Goal: Obtain resource: Obtain resource

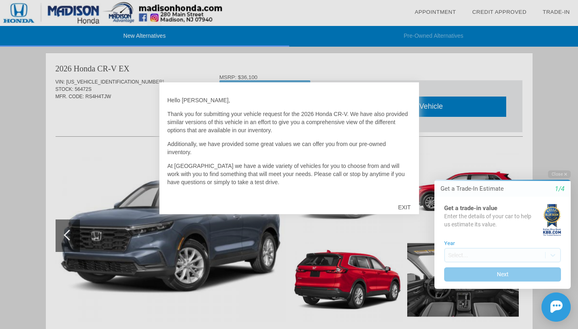
click at [409, 206] on div "EXIT" at bounding box center [404, 207] width 29 height 24
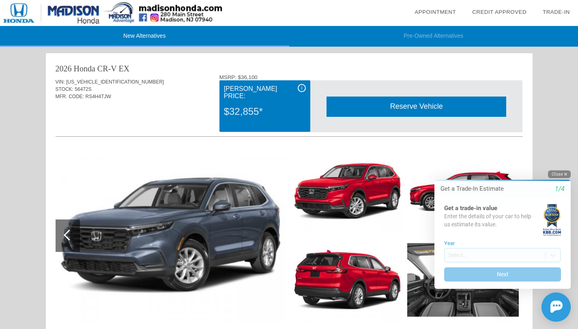
click at [551, 173] on button "Close" at bounding box center [559, 174] width 23 height 8
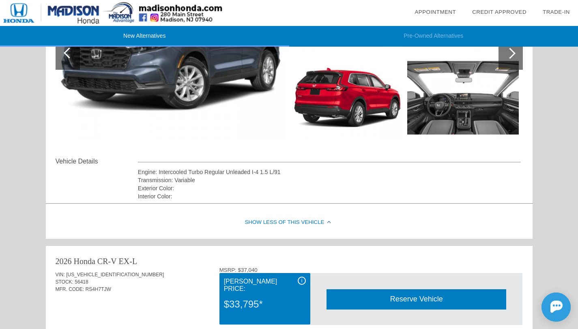
scroll to position [187, 0]
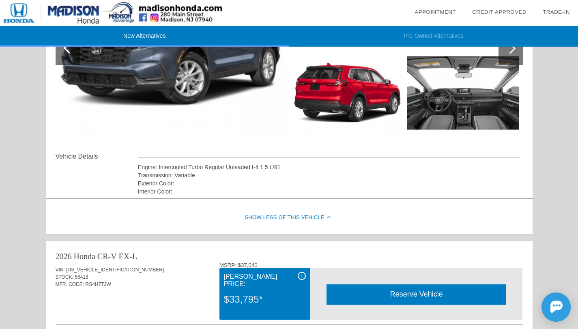
click at [310, 215] on div "Show Less of this Vehicle" at bounding box center [289, 217] width 486 height 32
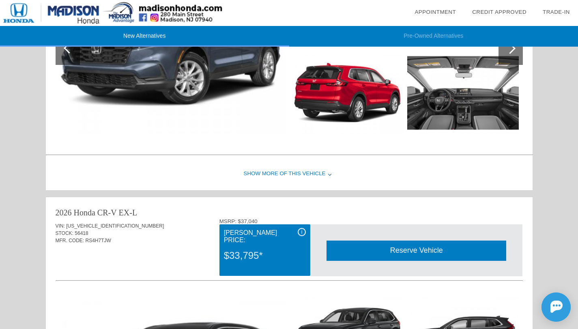
click at [301, 172] on div "Show More of this Vehicle" at bounding box center [289, 174] width 486 height 32
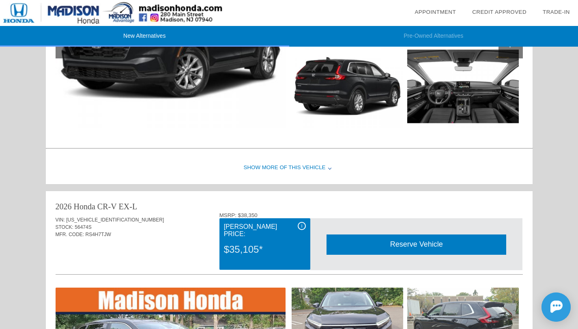
scroll to position [554, 0]
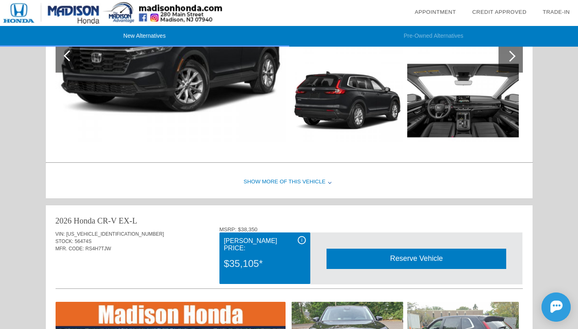
click at [310, 182] on div "Show More of this Vehicle" at bounding box center [289, 182] width 486 height 32
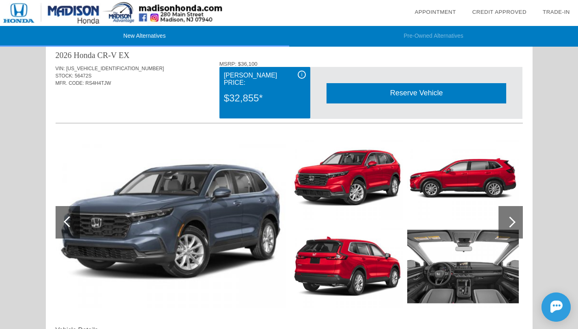
scroll to position [10, 0]
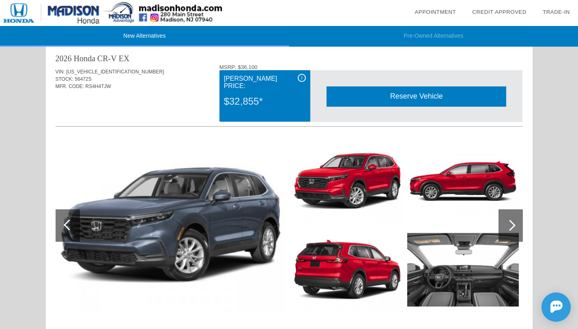
click at [92, 69] on span "[US_VEHICLE_IDENTIFICATION_NUMBER]" at bounding box center [115, 72] width 98 height 6
copy span "[US_VEHICLE_IDENTIFICATION_NUMBER]"
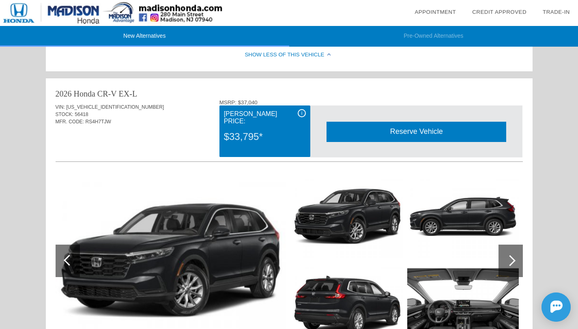
scroll to position [353, 0]
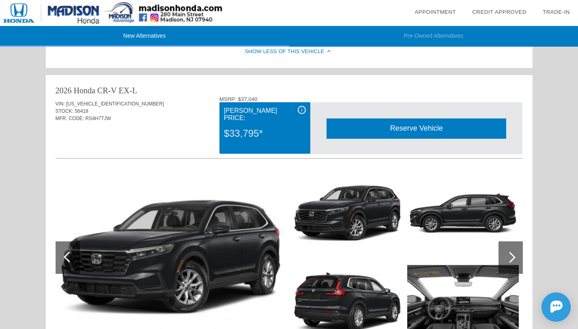
click at [106, 104] on span "[US_VEHICLE_IDENTIFICATION_NUMBER]" at bounding box center [115, 104] width 98 height 6
copy span "[US_VEHICLE_IDENTIFICATION_NUMBER]"
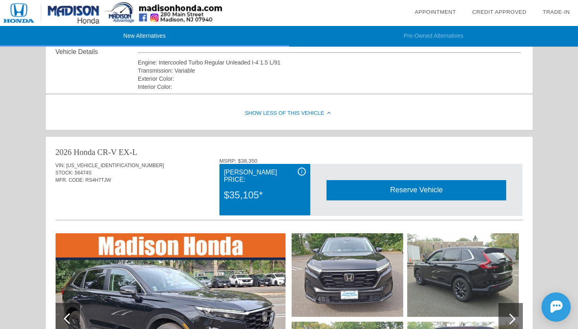
scroll to position [702, 0]
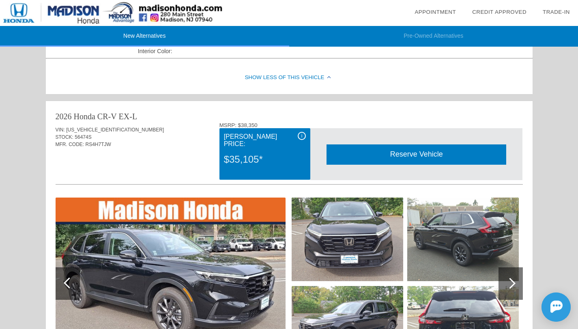
click at [105, 127] on span "[US_VEHICLE_IDENTIFICATION_NUMBER]" at bounding box center [115, 130] width 98 height 6
copy span "[US_VEHICLE_IDENTIFICATION_NUMBER]"
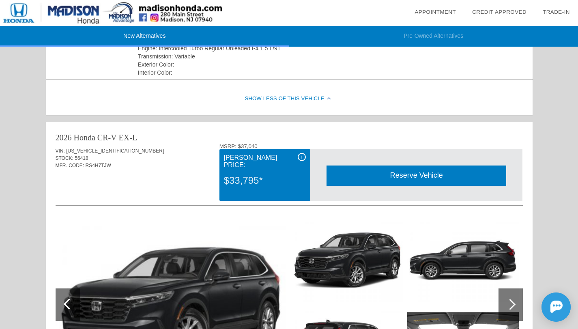
scroll to position [302, 0]
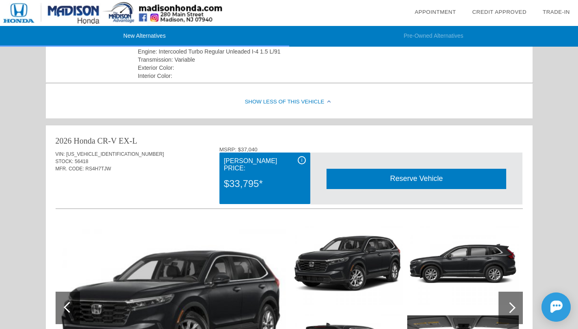
click at [91, 153] on span "[US_VEHICLE_IDENTIFICATION_NUMBER]" at bounding box center [115, 154] width 98 height 6
copy span "[US_VEHICLE_IDENTIFICATION_NUMBER]"
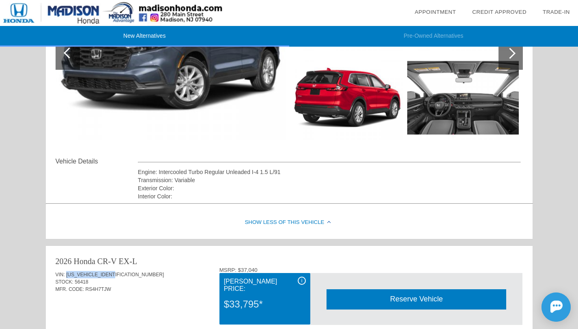
scroll to position [0, 0]
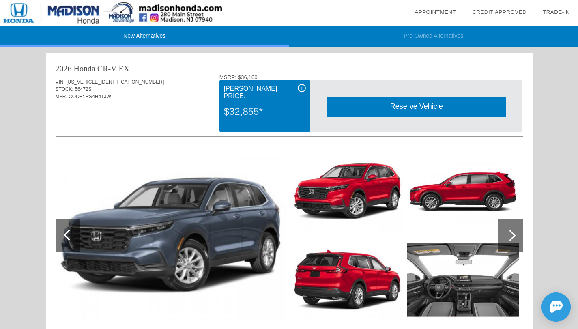
click at [104, 81] on span "[US_VEHICLE_IDENTIFICATION_NUMBER]" at bounding box center [115, 82] width 98 height 6
copy span "[US_VEHICLE_IDENTIFICATION_NUMBER]"
click at [86, 94] on span "RS4H4TJW" at bounding box center [99, 97] width 26 height 6
click at [87, 81] on span "[US_VEHICLE_IDENTIFICATION_NUMBER]" at bounding box center [115, 82] width 98 height 6
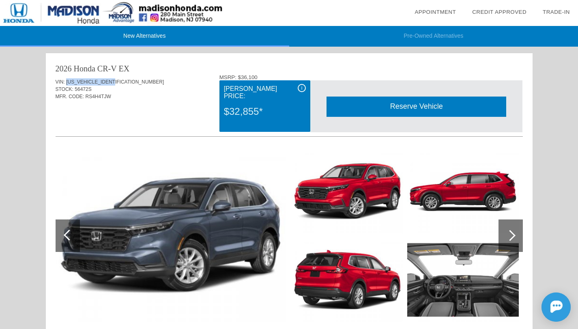
click at [87, 81] on span "[US_VEHICLE_IDENTIFICATION_NUMBER]" at bounding box center [115, 82] width 98 height 6
copy span "[US_VEHICLE_IDENTIFICATION_NUMBER]"
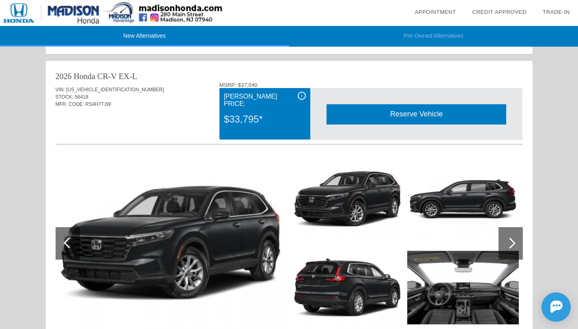
scroll to position [368, 0]
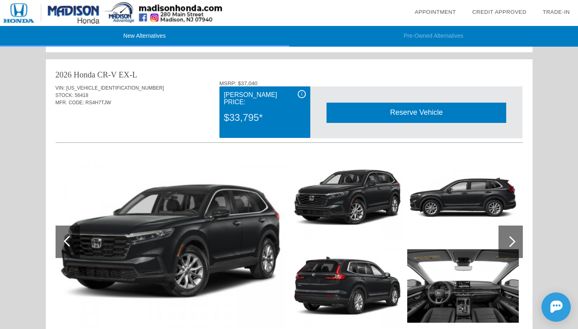
click at [103, 86] on span "[US_VEHICLE_IDENTIFICATION_NUMBER]" at bounding box center [115, 88] width 98 height 6
copy span "[US_VEHICLE_IDENTIFICATION_NUMBER]"
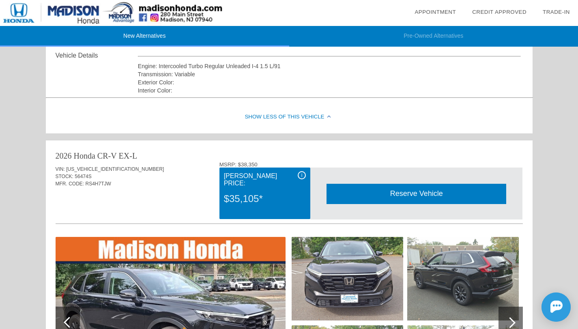
scroll to position [664, 0]
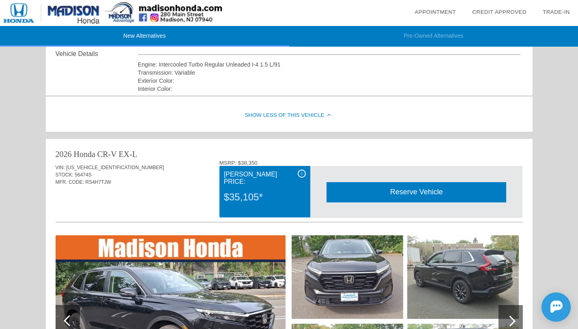
click at [105, 166] on span "[US_VEHICLE_IDENTIFICATION_NUMBER]" at bounding box center [115, 168] width 98 height 6
copy span "[US_VEHICLE_IDENTIFICATION_NUMBER]"
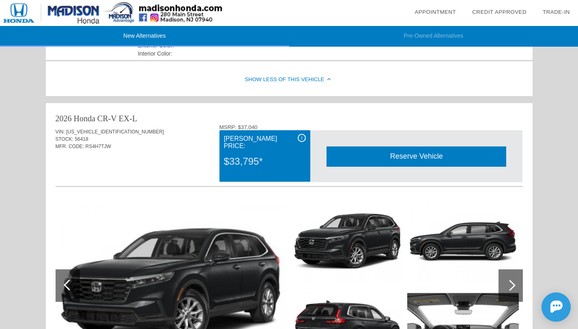
scroll to position [312, 0]
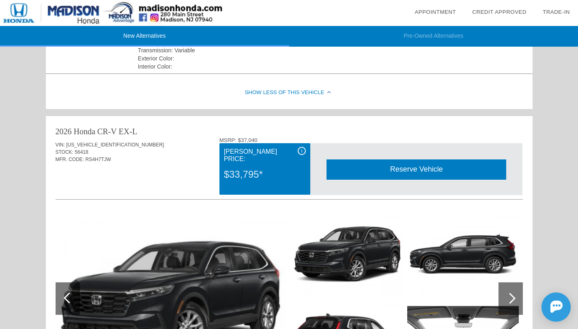
click at [89, 144] on span "[US_VEHICLE_IDENTIFICATION_NUMBER]" at bounding box center [115, 145] width 98 height 6
copy span "[US_VEHICLE_IDENTIFICATION_NUMBER]"
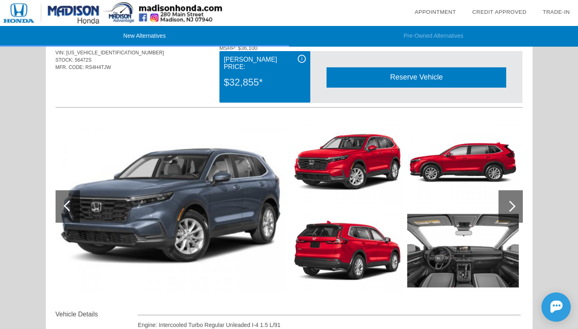
scroll to position [0, 0]
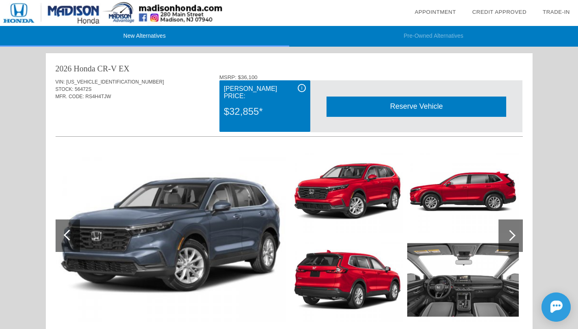
click at [87, 80] on span "[US_VEHICLE_IDENTIFICATION_NUMBER]" at bounding box center [115, 82] width 98 height 6
copy span "[US_VEHICLE_IDENTIFICATION_NUMBER]"
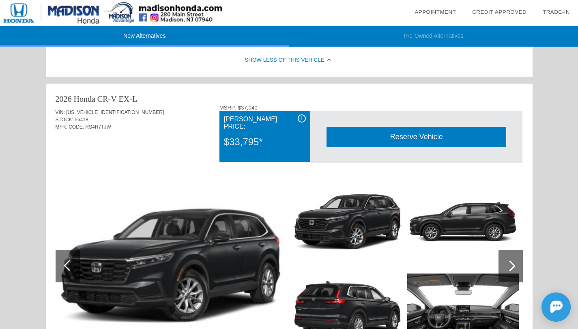
scroll to position [339, 0]
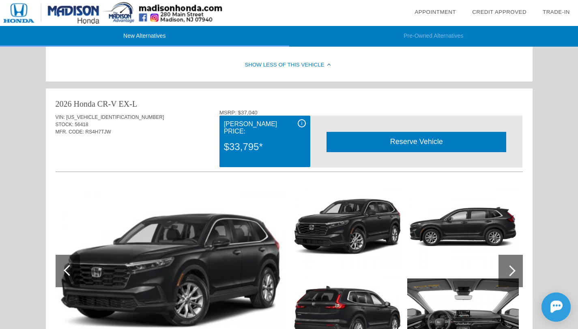
click at [103, 118] on span "[US_VEHICLE_IDENTIFICATION_NUMBER]" at bounding box center [115, 117] width 98 height 6
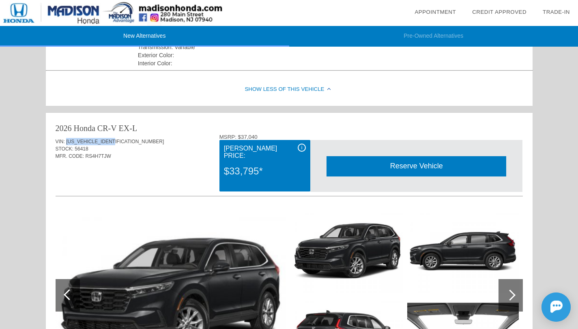
scroll to position [0, 0]
